Goal: Task Accomplishment & Management: Manage account settings

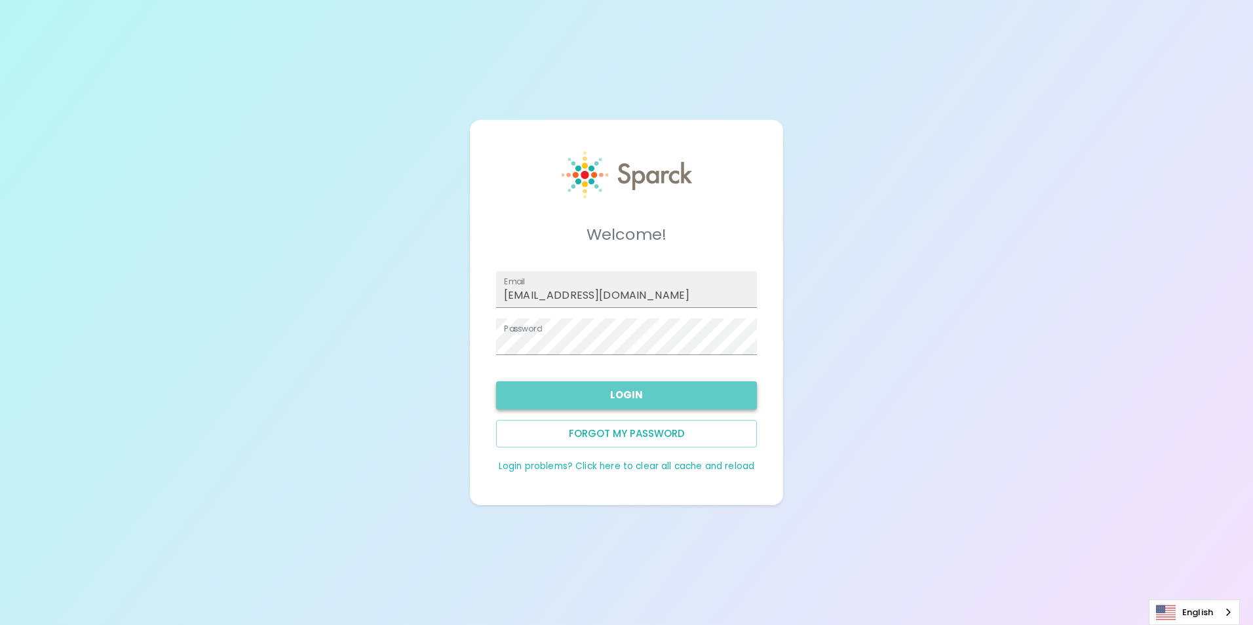
click at [568, 393] on button "Login" at bounding box center [626, 396] width 261 height 28
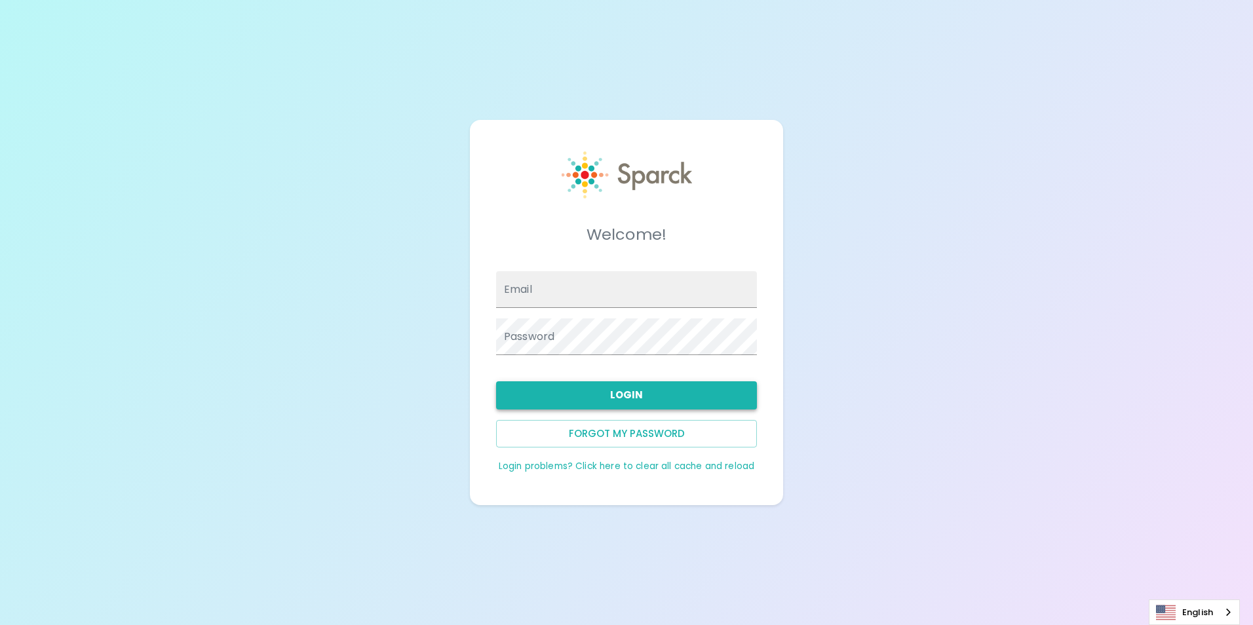
type input "[EMAIL_ADDRESS][DOMAIN_NAME]"
click at [608, 404] on button "Login" at bounding box center [626, 396] width 261 height 28
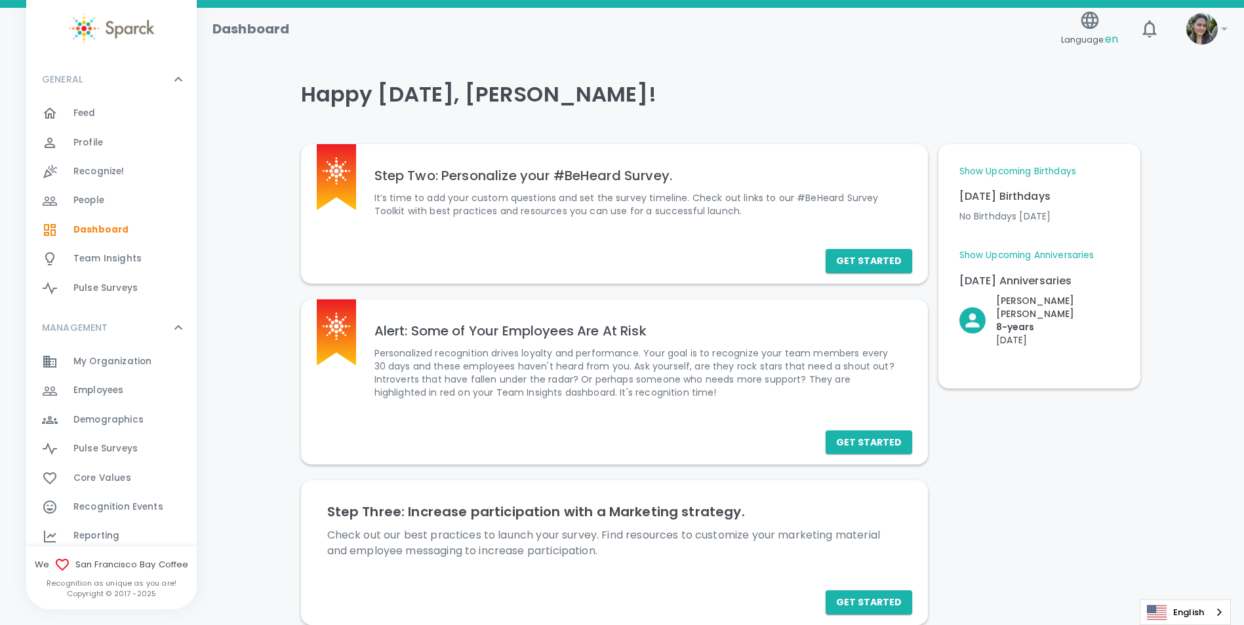
click at [80, 119] on span "Feed" at bounding box center [84, 113] width 22 height 13
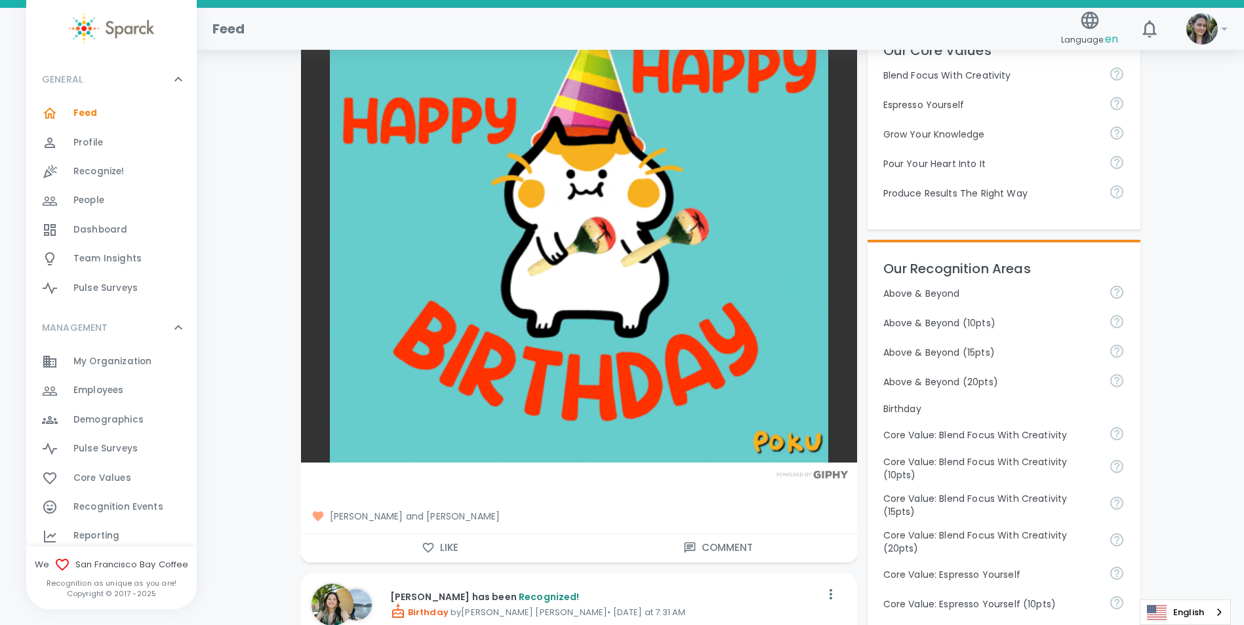
scroll to position [393, 0]
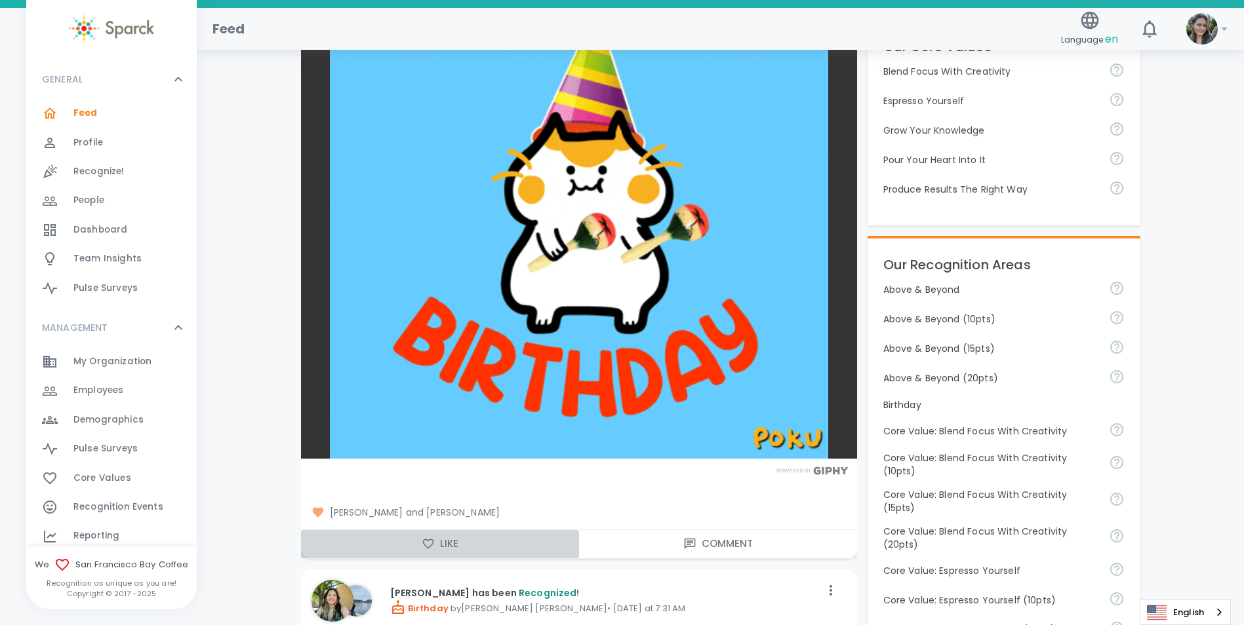
click at [444, 545] on button "Like" at bounding box center [440, 544] width 278 height 28
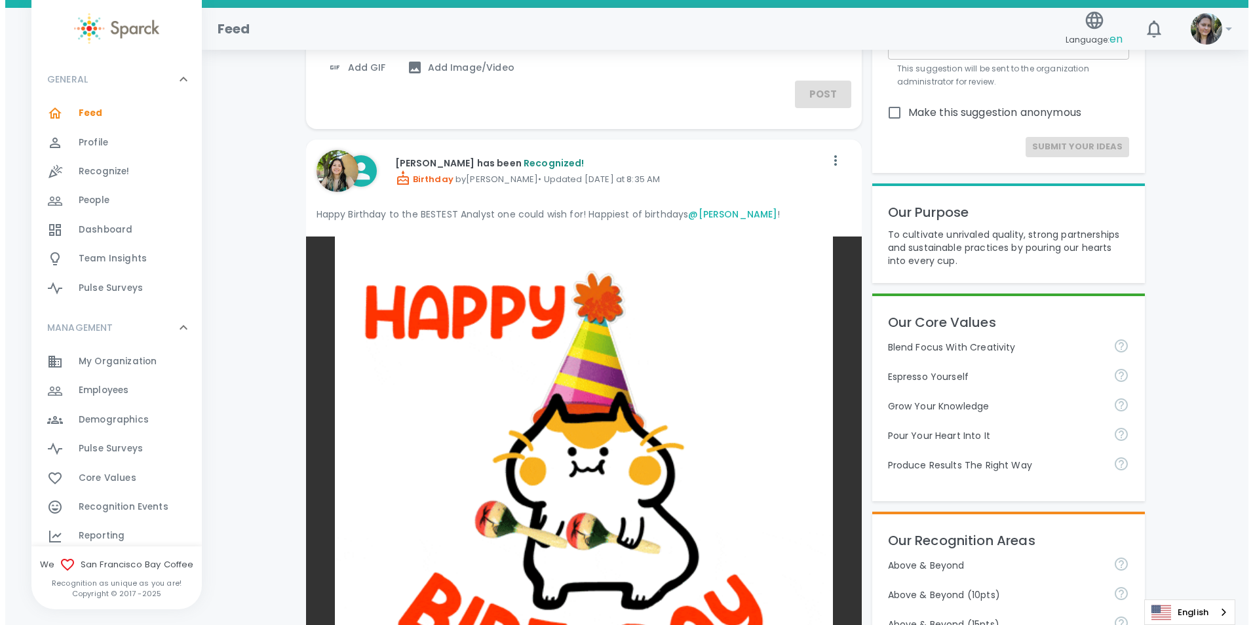
scroll to position [0, 0]
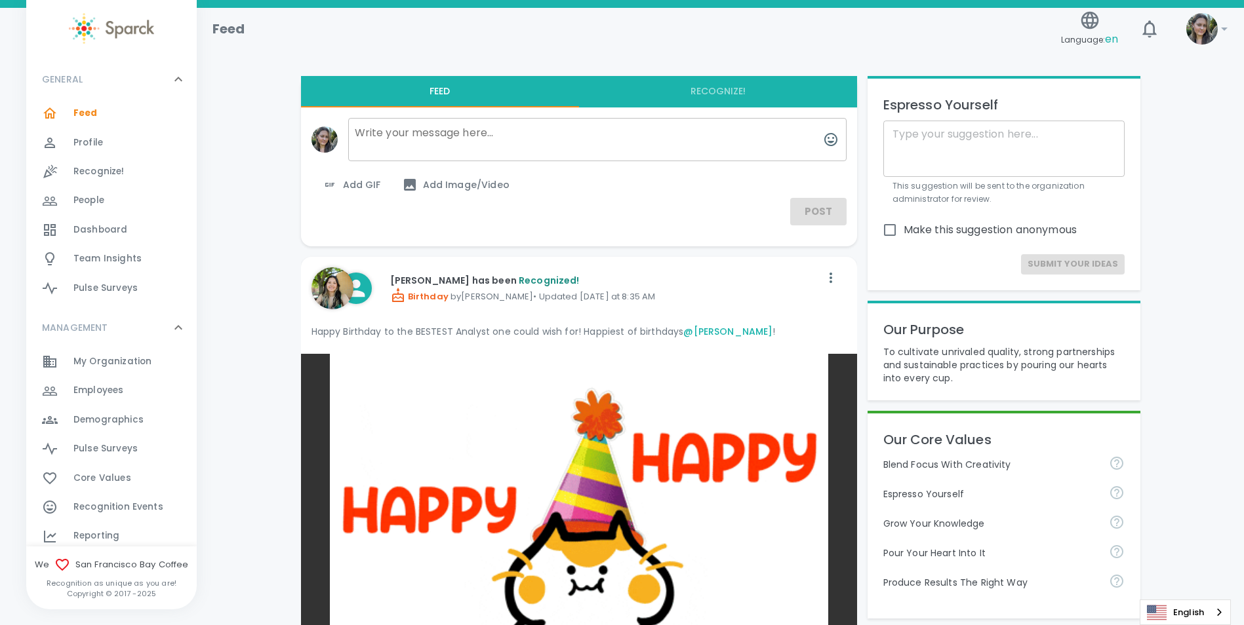
click at [120, 395] on span "Employees" at bounding box center [98, 390] width 50 height 13
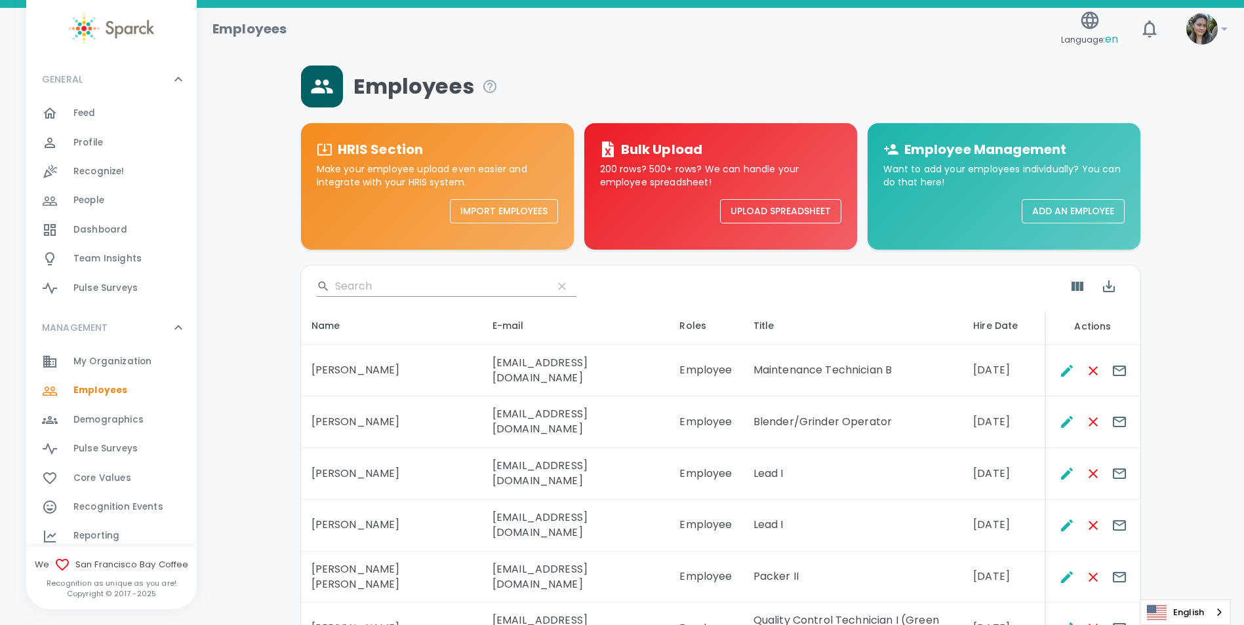
click at [361, 283] on input "Search" at bounding box center [438, 286] width 207 height 21
type input ";"
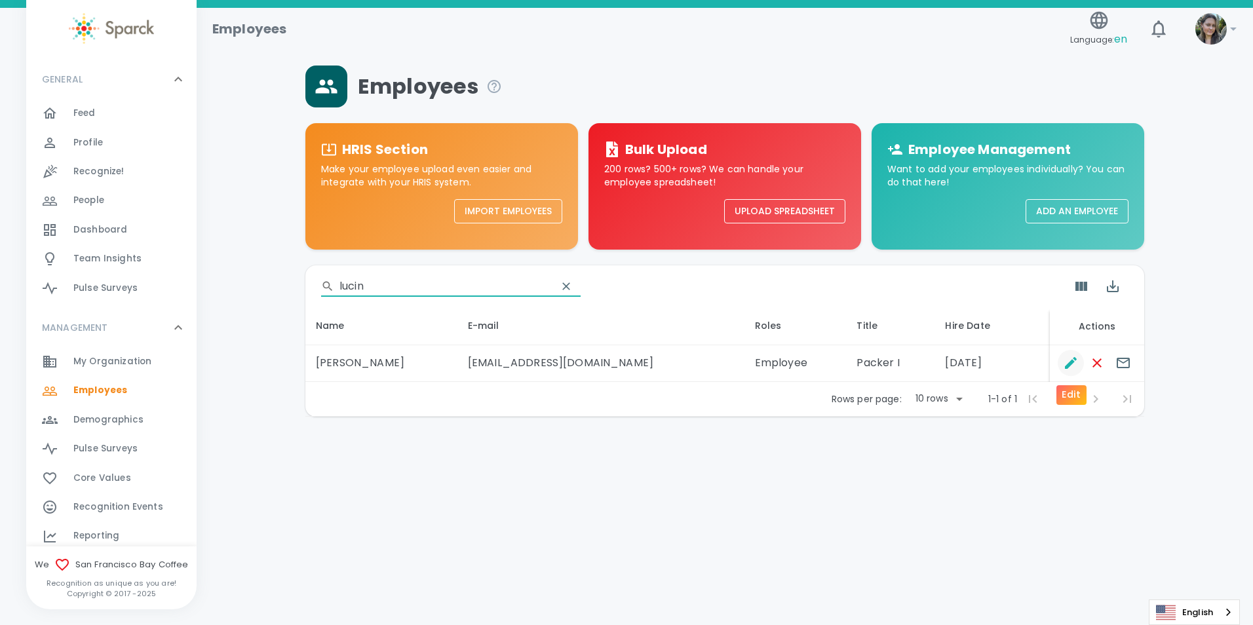
type input "lucin"
click at [1074, 365] on icon "Edit" at bounding box center [1071, 363] width 16 height 16
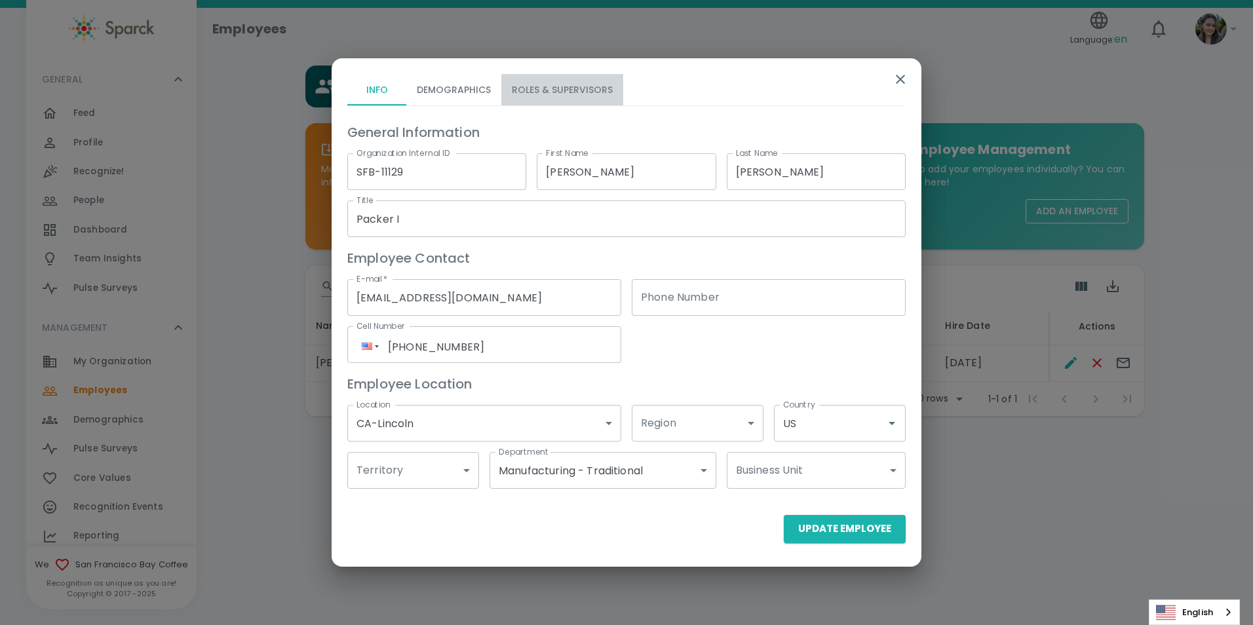
click at [567, 93] on button "Roles & Supervisors" at bounding box center [563, 89] width 122 height 31
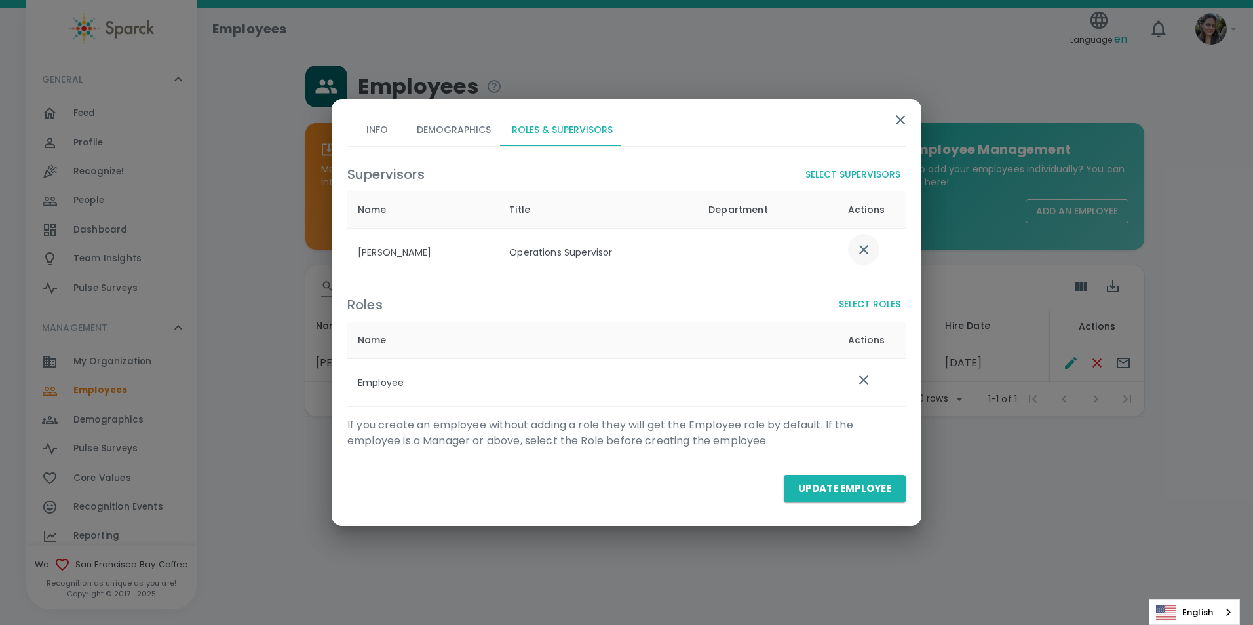
click at [858, 250] on icon "list table" at bounding box center [864, 250] width 16 height 16
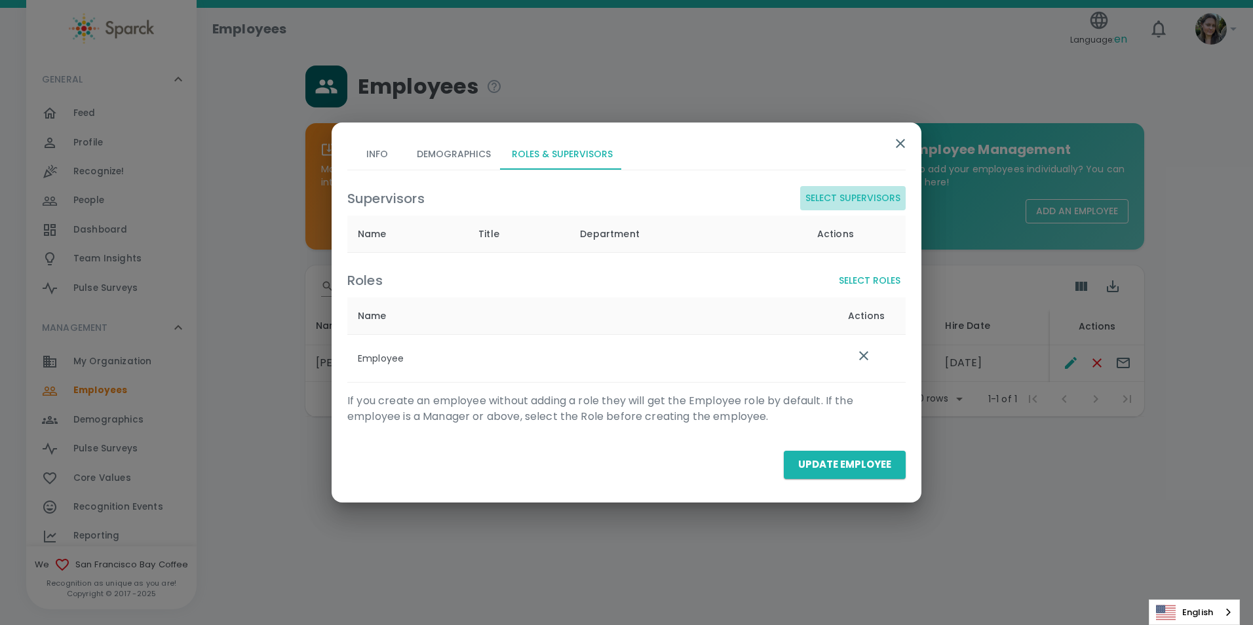
click at [842, 199] on button "Select Supervisors" at bounding box center [853, 198] width 106 height 24
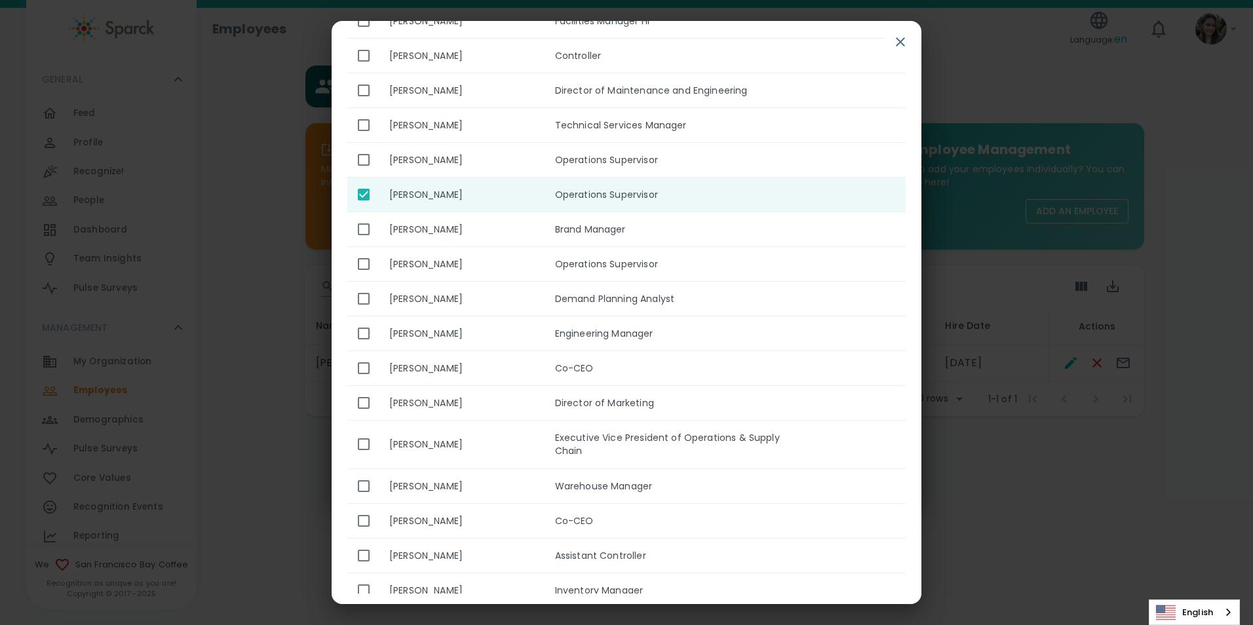
scroll to position [393, 0]
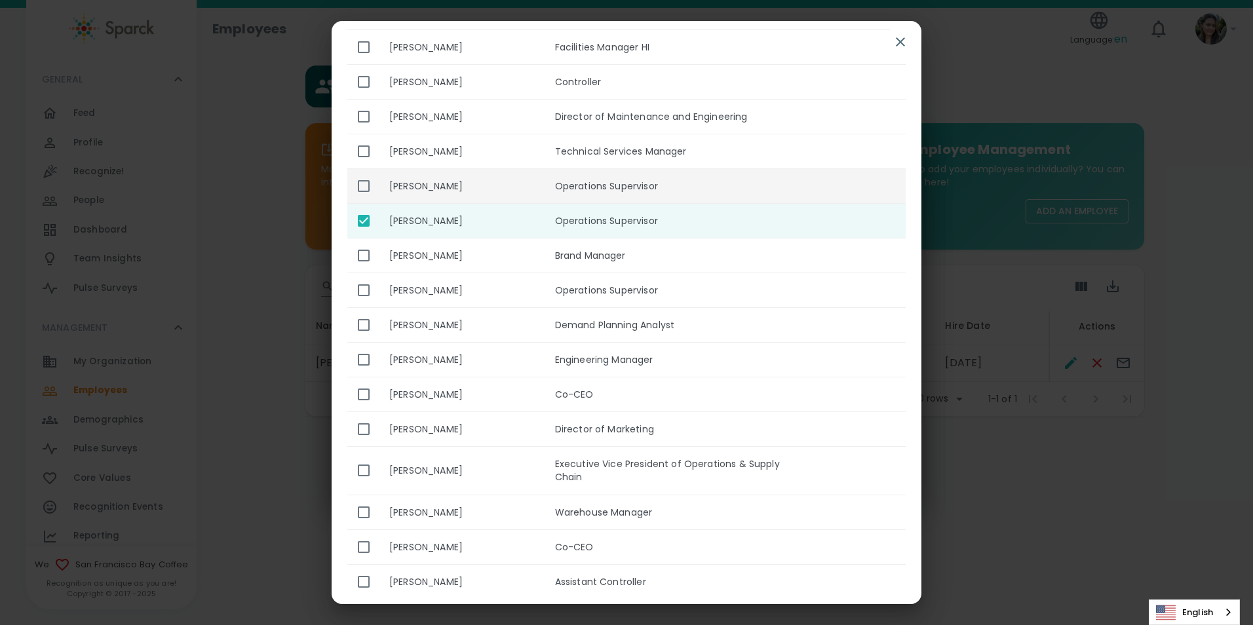
click at [363, 172] on input "enhanced table" at bounding box center [364, 186] width 28 height 28
checkbox input "true"
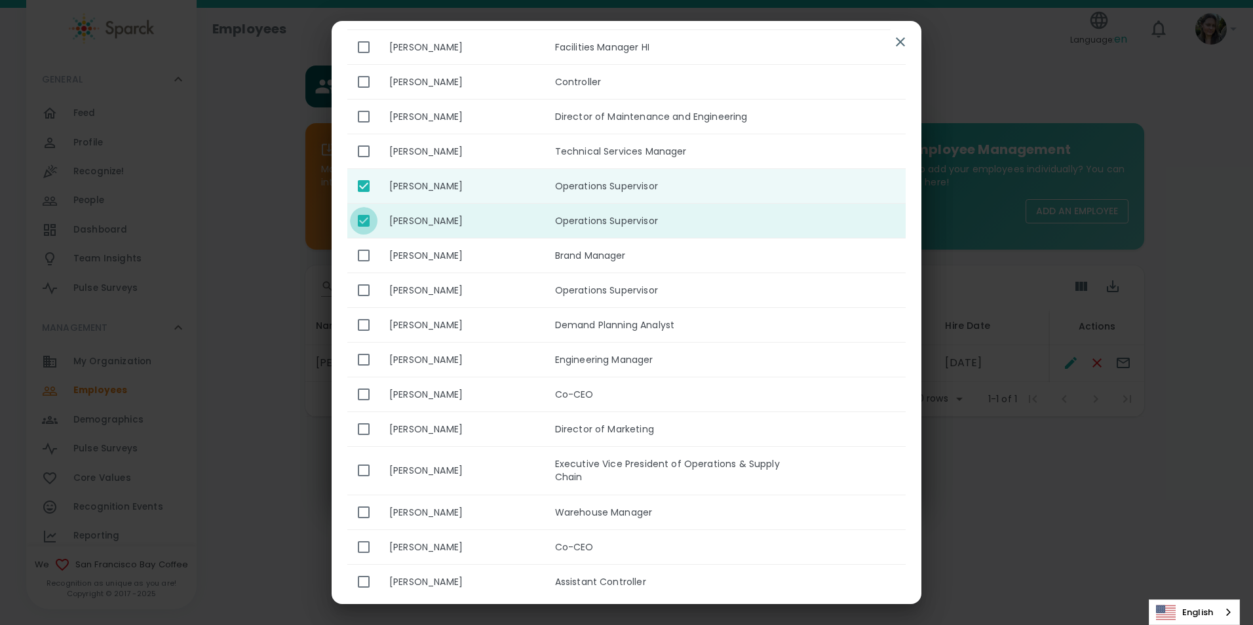
click at [366, 207] on input "enhanced table" at bounding box center [364, 221] width 28 height 28
checkbox input "false"
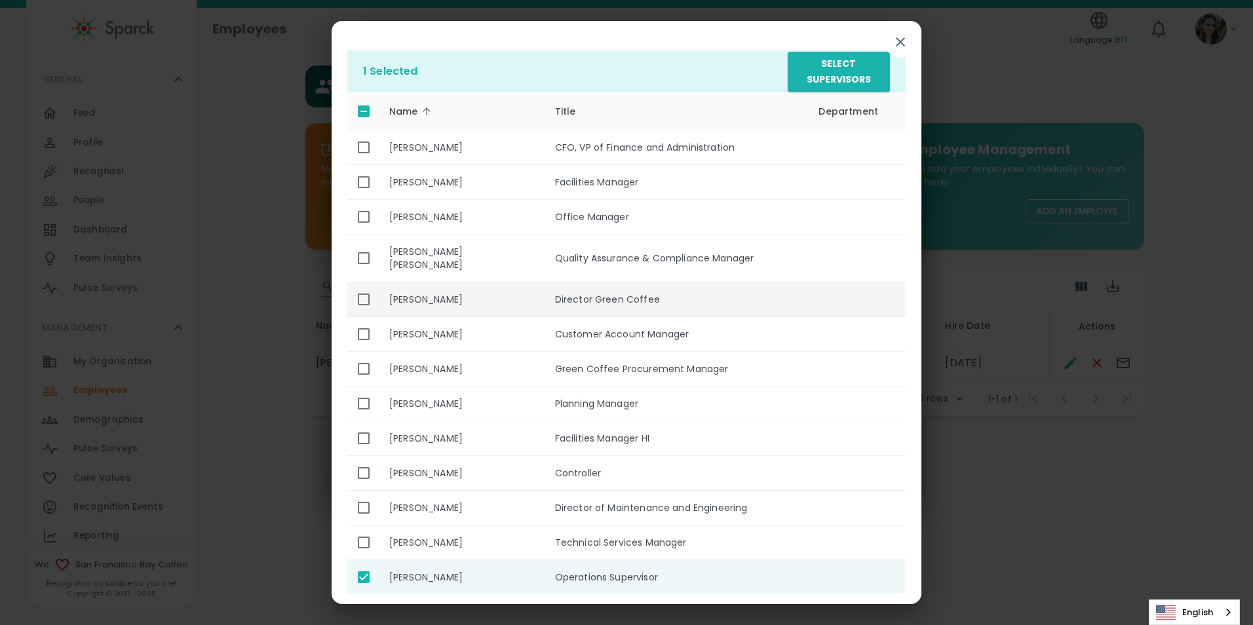
scroll to position [0, 0]
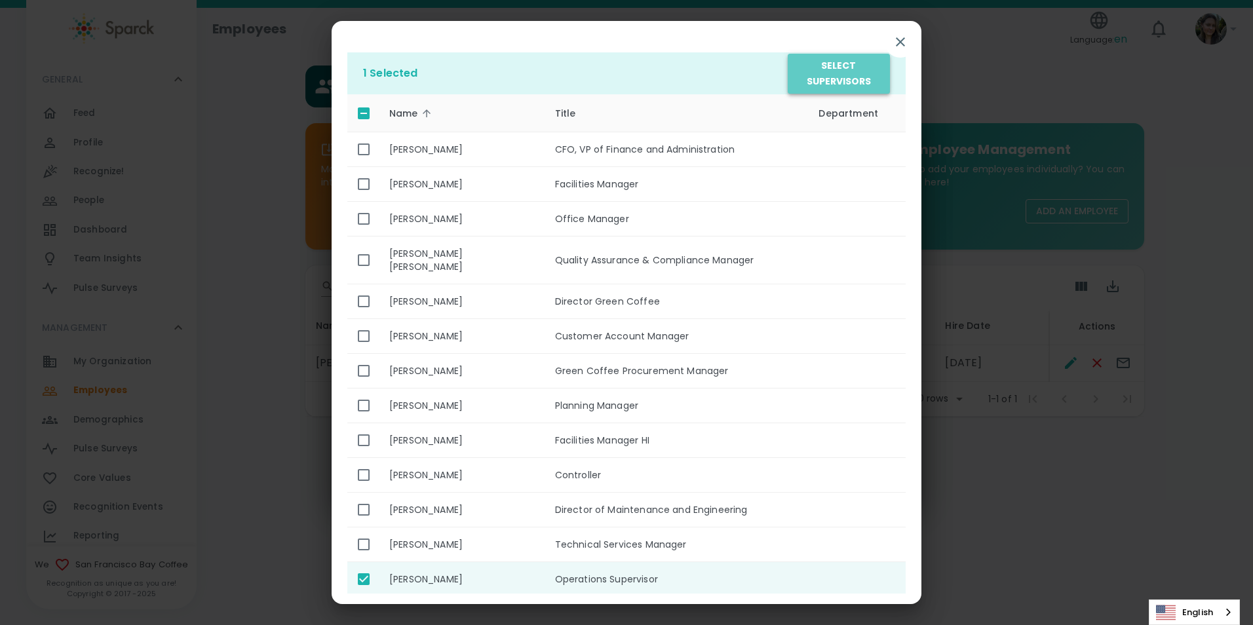
click at [837, 54] on button "Select Supervisors" at bounding box center [839, 74] width 102 height 40
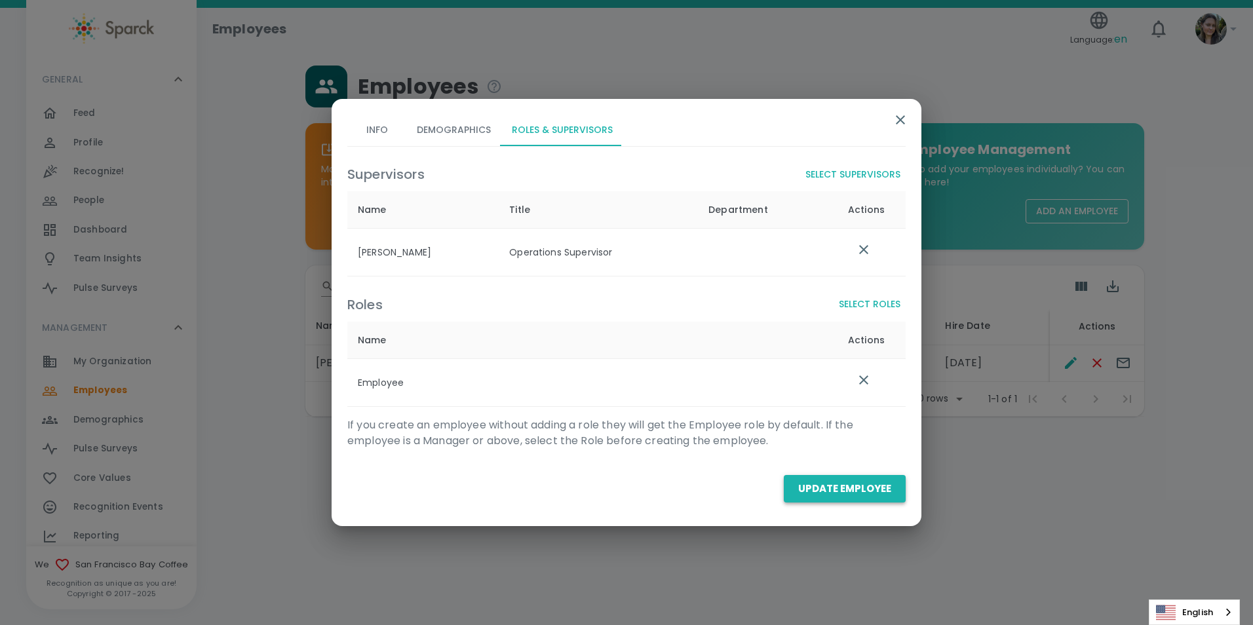
click at [857, 492] on button "Update Employee" at bounding box center [845, 489] width 122 height 28
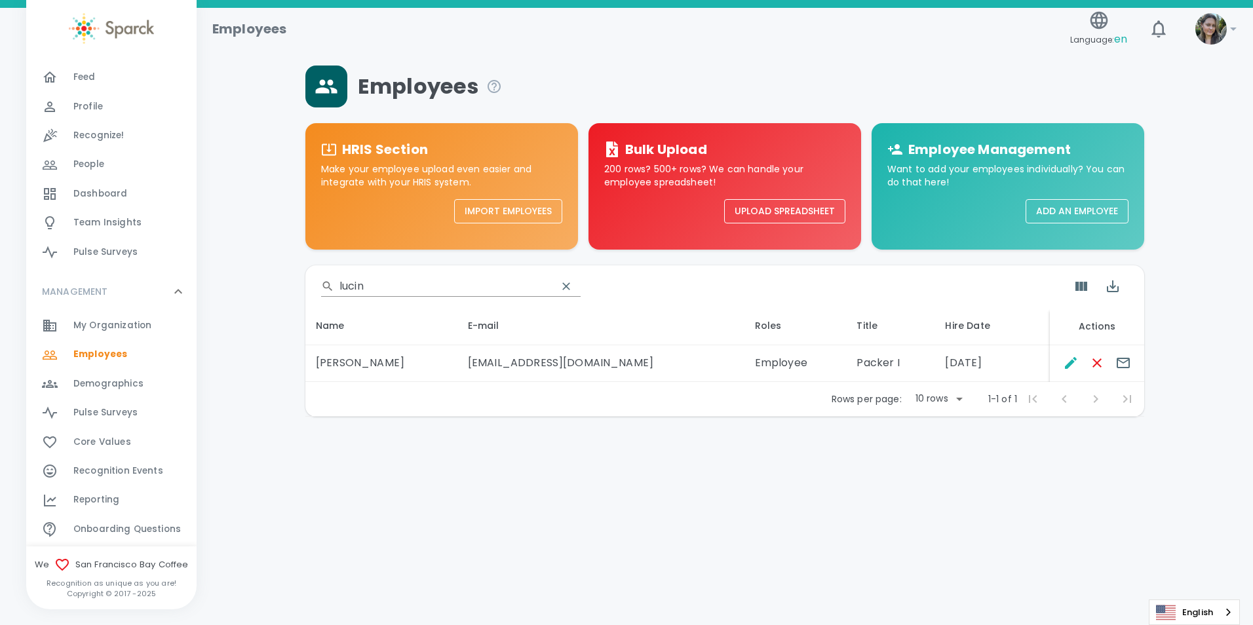
scroll to position [66, 0]
